Goal: Find specific page/section: Find specific page/section

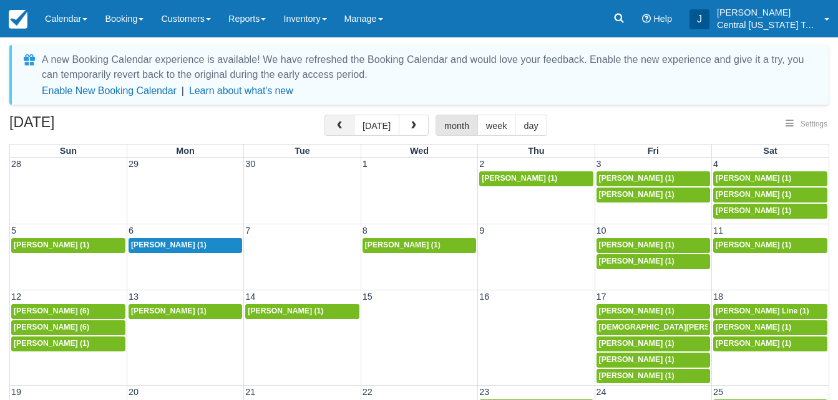
click at [344, 125] on span "button" at bounding box center [339, 126] width 9 height 9
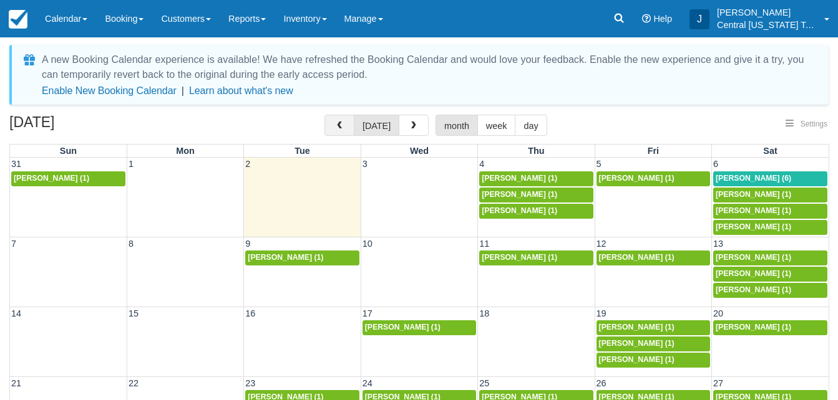
click at [334, 125] on button "button" at bounding box center [339, 125] width 30 height 21
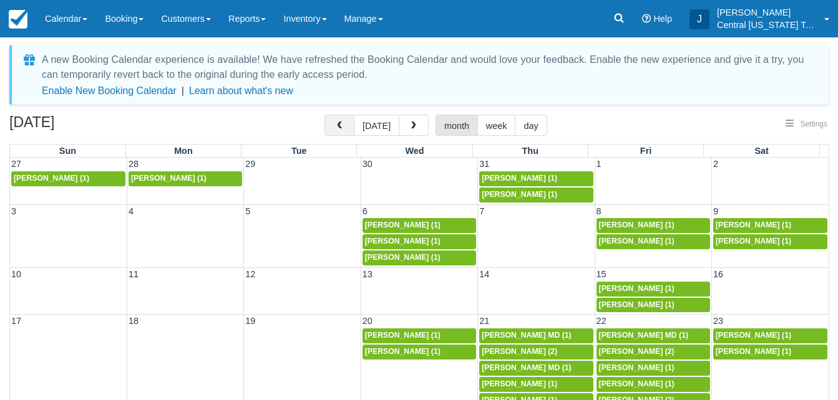
click at [344, 127] on span "button" at bounding box center [339, 126] width 9 height 9
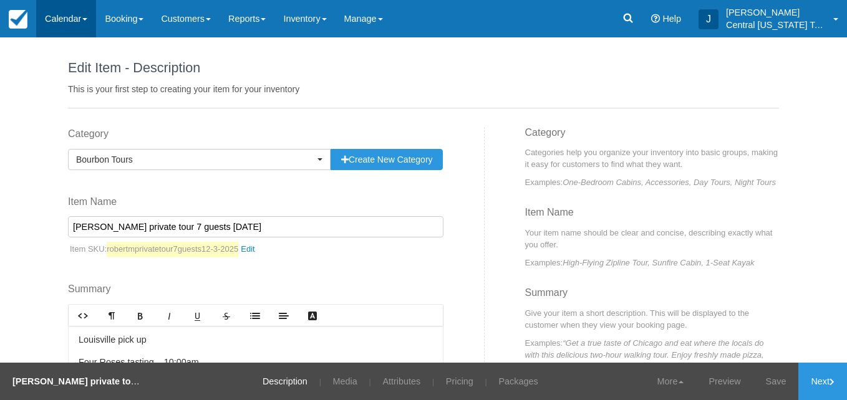
click at [77, 21] on link "Calendar" at bounding box center [66, 18] width 60 height 37
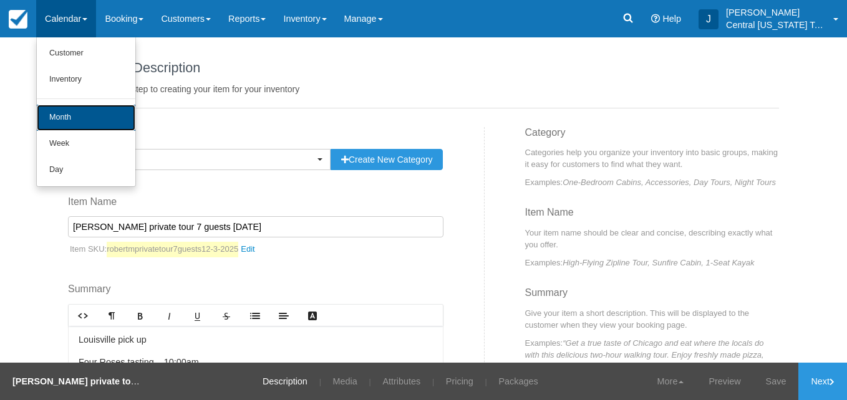
click at [74, 115] on link "Month" at bounding box center [86, 118] width 99 height 26
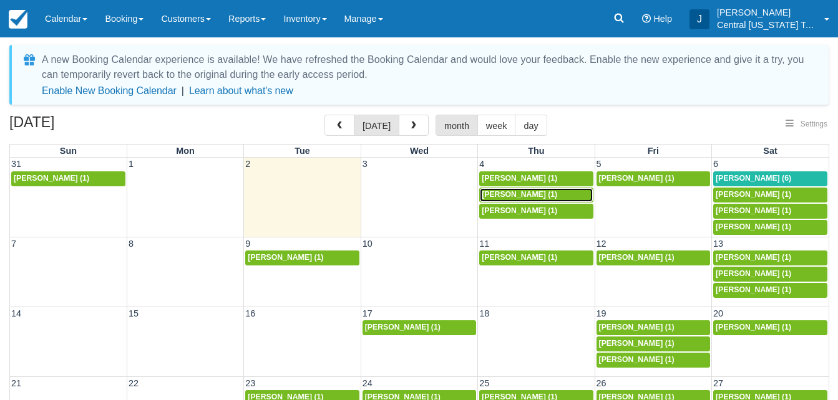
click at [516, 194] on span "Terry Hust (1)" at bounding box center [518, 194] width 75 height 9
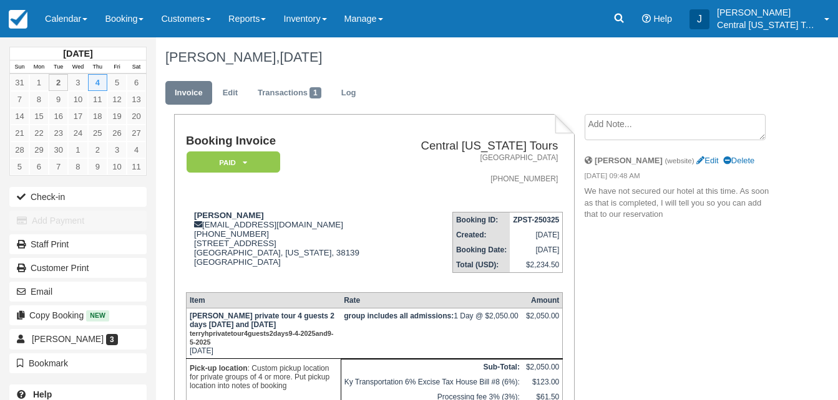
click at [516, 194] on td "Central [US_STATE] Tours [GEOGRAPHIC_DATA] [PHONE_NUMBER]" at bounding box center [476, 168] width 173 height 67
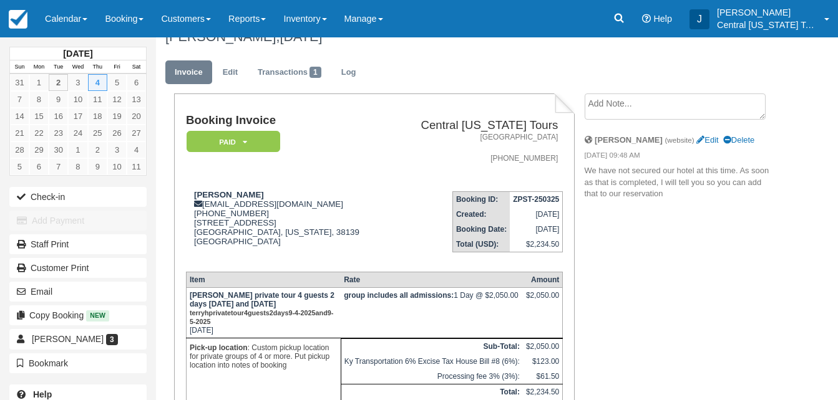
scroll to position [21, 0]
